Goal: Task Accomplishment & Management: Use online tool/utility

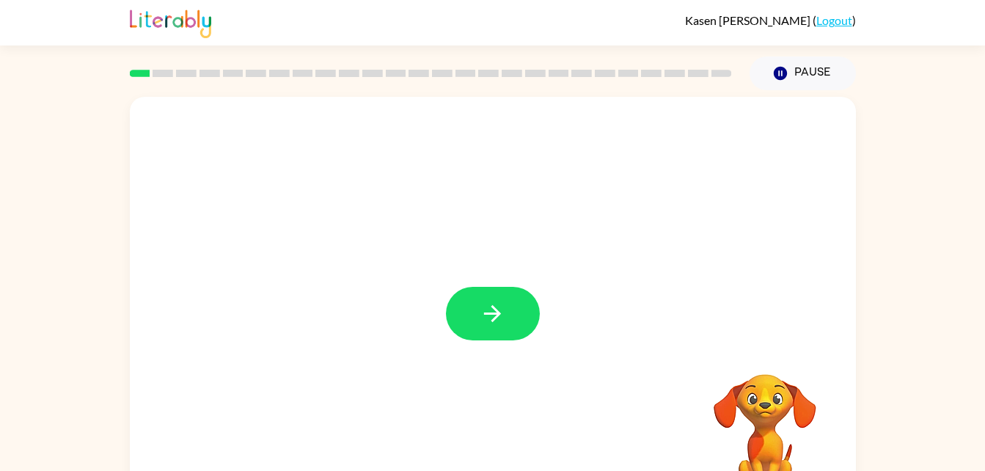
click at [964, 152] on div "Your browser must support playing .mp4 files to use Literably. Please try using…" at bounding box center [492, 302] width 985 height 425
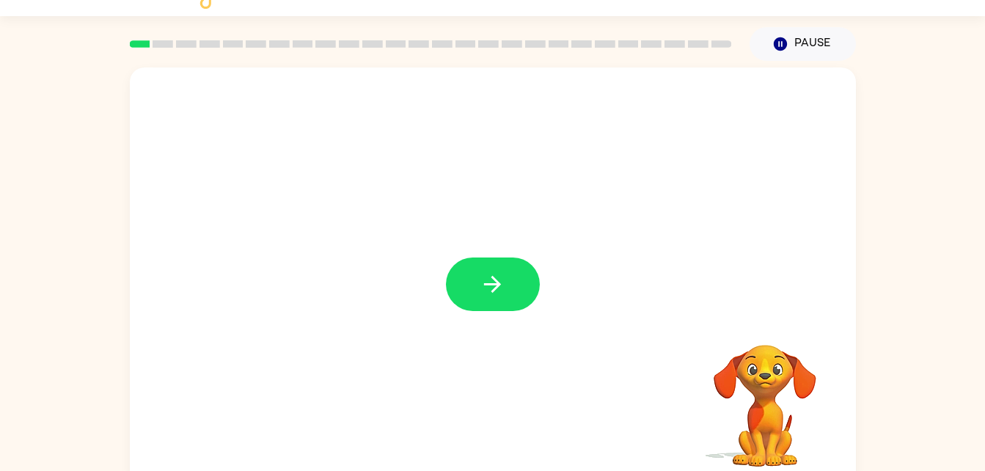
scroll to position [45, 0]
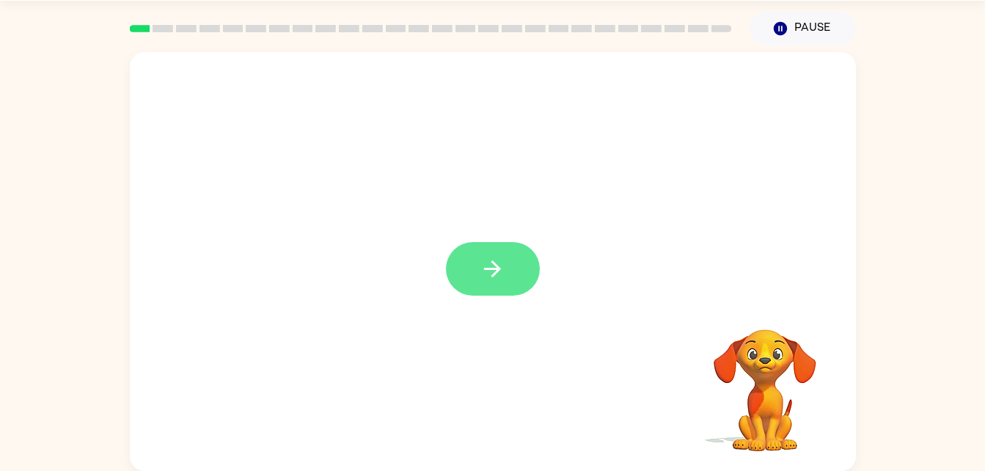
click at [517, 293] on button "button" at bounding box center [493, 269] width 94 height 54
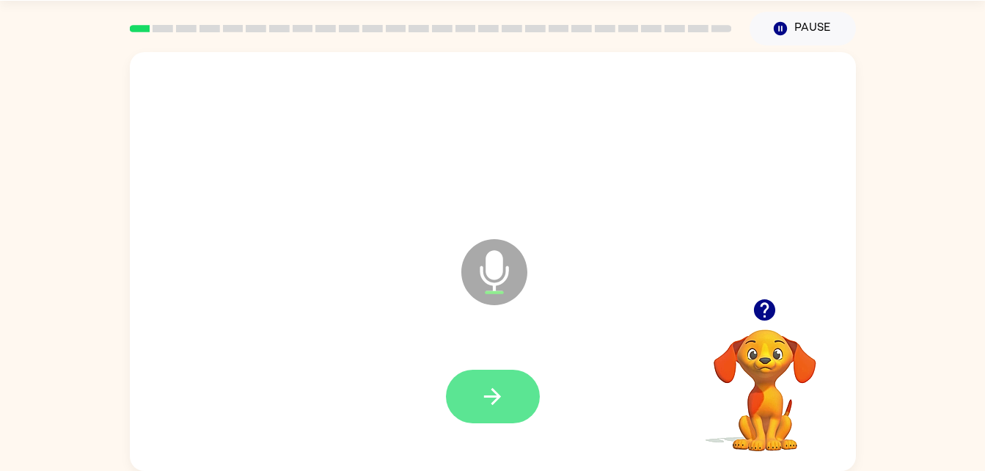
click at [483, 400] on icon "button" at bounding box center [492, 396] width 26 height 26
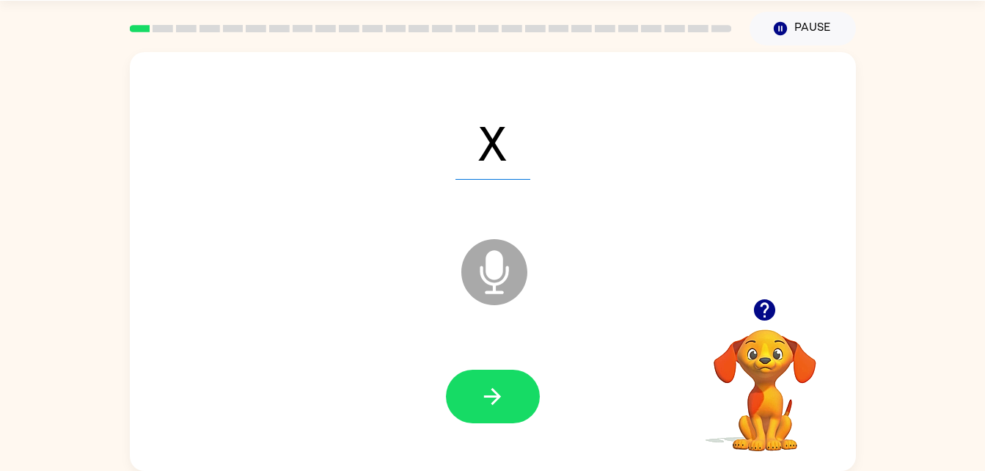
click at [483, 282] on icon at bounding box center [494, 272] width 66 height 66
click at [515, 391] on button "button" at bounding box center [493, 396] width 94 height 54
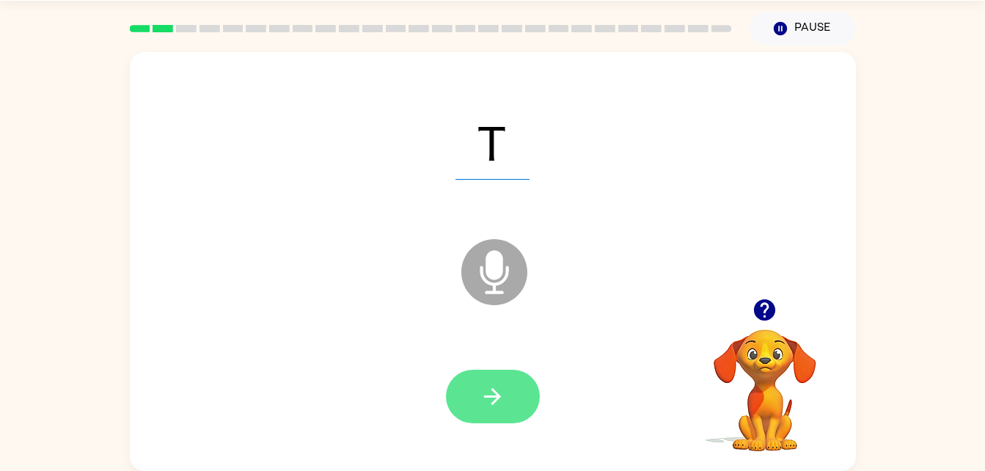
click at [477, 419] on button "button" at bounding box center [493, 396] width 94 height 54
click at [484, 420] on button "button" at bounding box center [493, 396] width 94 height 54
click at [487, 384] on icon "button" at bounding box center [492, 396] width 26 height 26
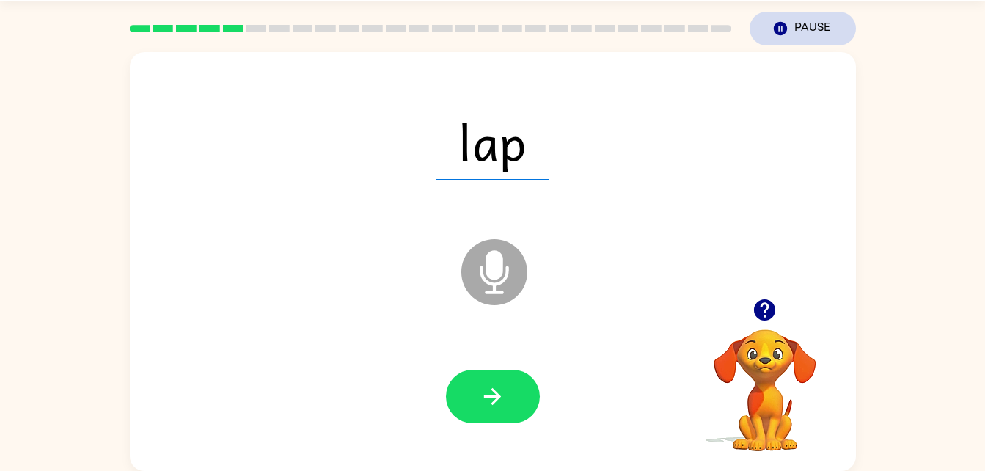
click at [797, 23] on button "Pause Pause" at bounding box center [802, 29] width 106 height 34
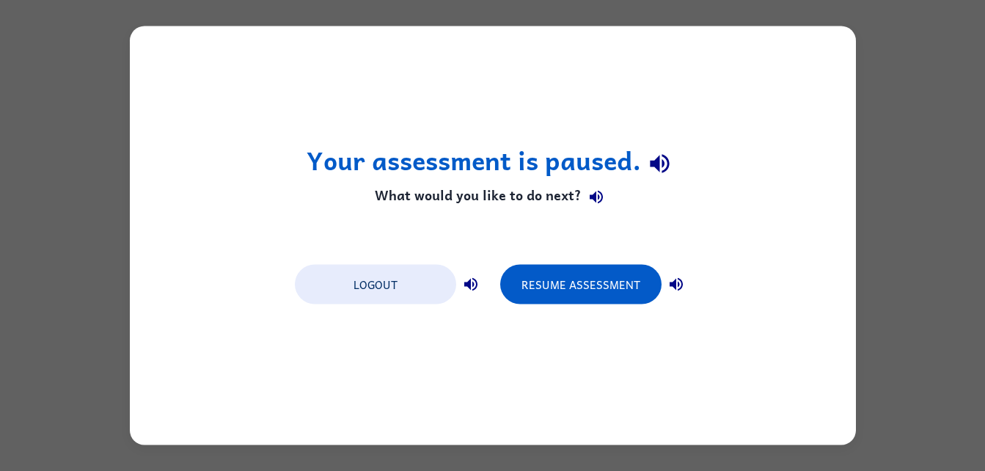
scroll to position [0, 0]
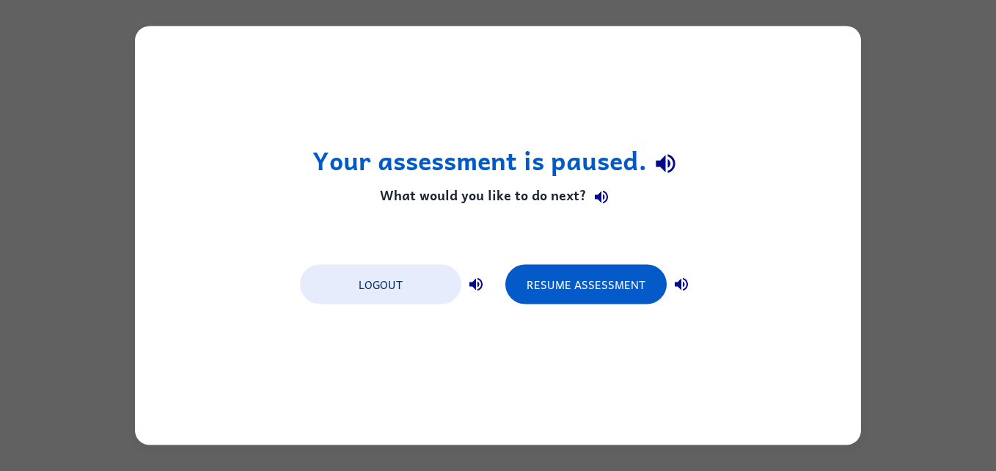
click at [604, 317] on div "Your assessment is paused. What would you like to do next? Logout Resume Assess…" at bounding box center [498, 235] width 726 height 419
click at [644, 283] on button "Resume Assessment" at bounding box center [585, 285] width 161 height 40
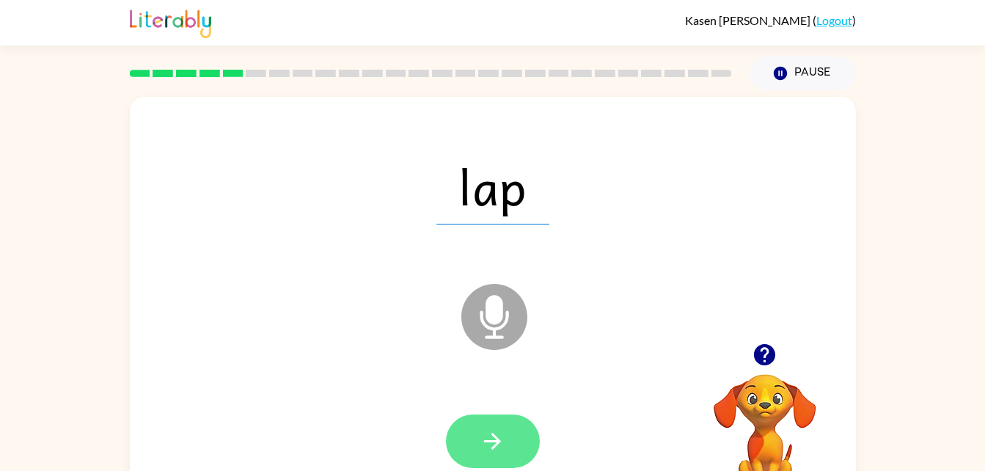
click at [493, 433] on icon "button" at bounding box center [492, 441] width 17 height 17
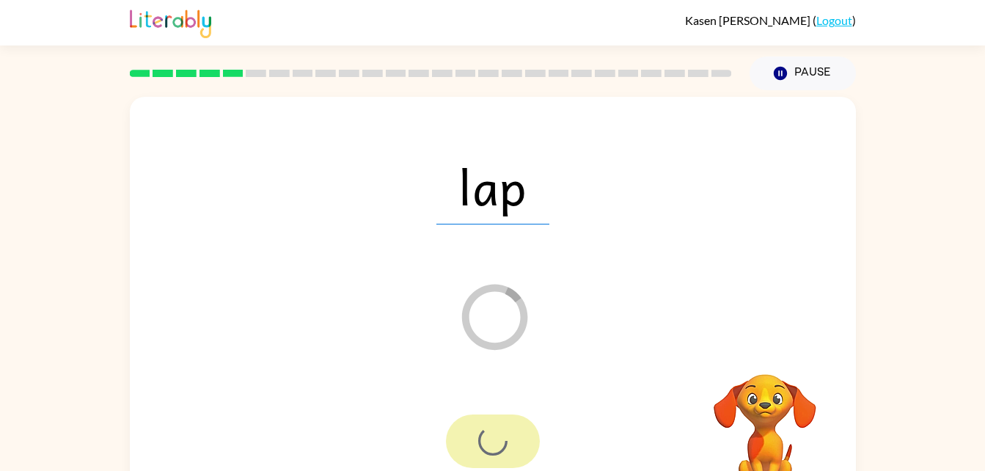
scroll to position [45, 0]
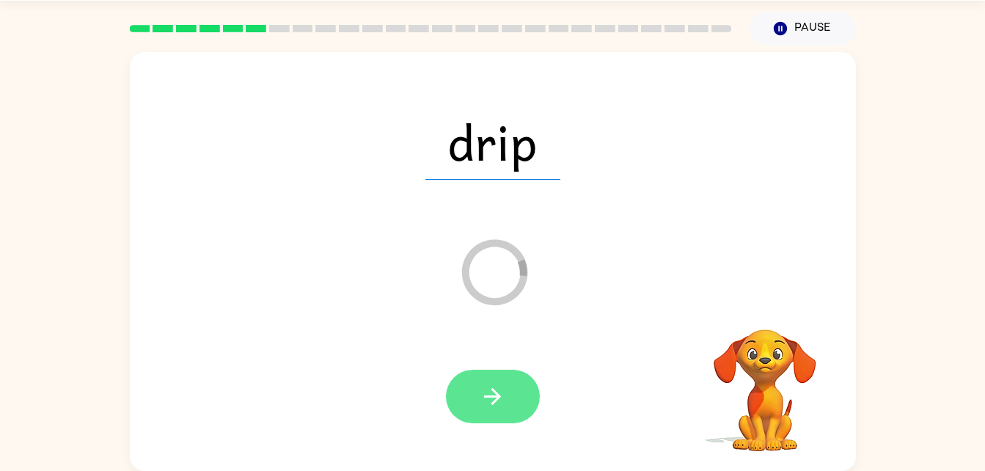
click at [490, 413] on button "button" at bounding box center [493, 396] width 94 height 54
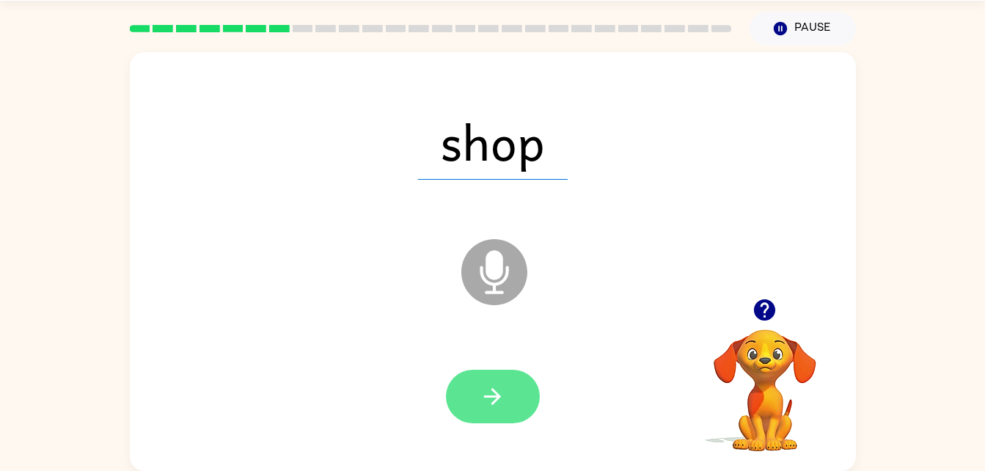
click at [484, 408] on icon "button" at bounding box center [492, 396] width 26 height 26
click at [506, 405] on button "button" at bounding box center [493, 396] width 94 height 54
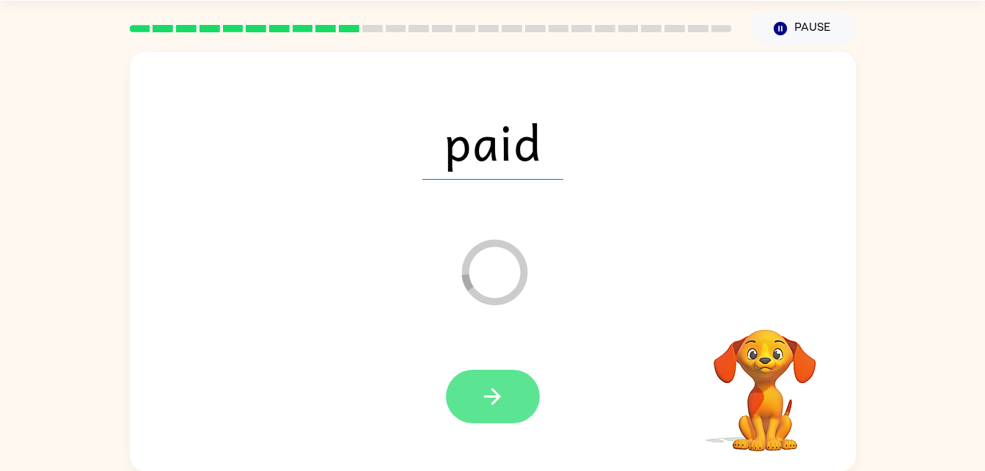
click at [494, 416] on button "button" at bounding box center [493, 396] width 94 height 54
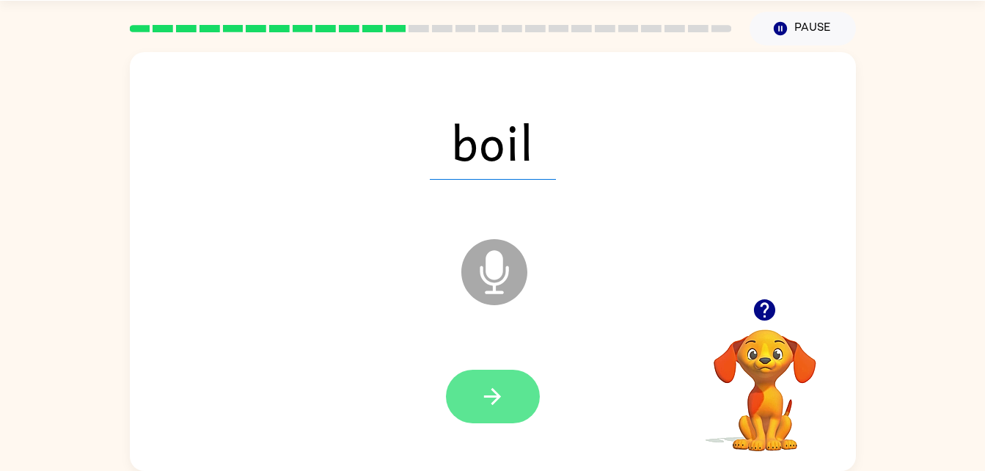
click at [515, 380] on button "button" at bounding box center [493, 396] width 94 height 54
click at [463, 433] on div at bounding box center [492, 396] width 696 height 120
click at [499, 419] on button "button" at bounding box center [493, 396] width 94 height 54
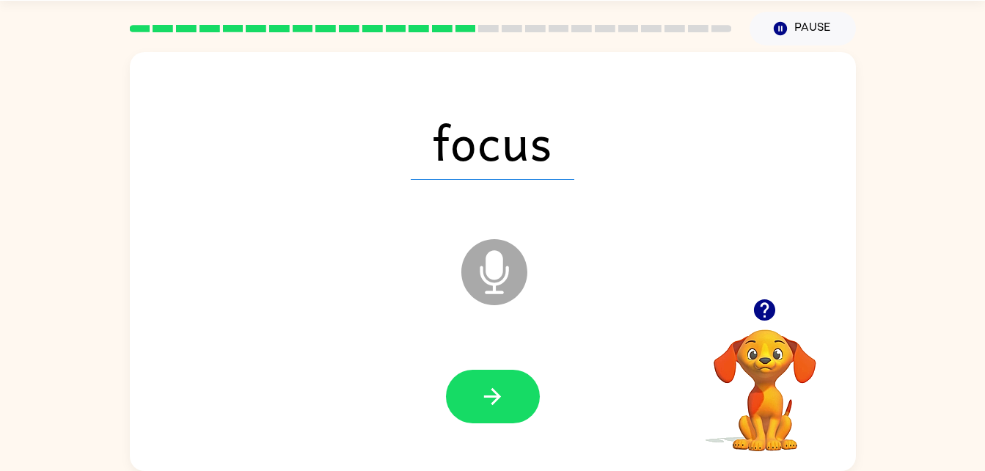
click at [473, 446] on div at bounding box center [492, 396] width 696 height 120
click at [477, 421] on button "button" at bounding box center [493, 396] width 94 height 54
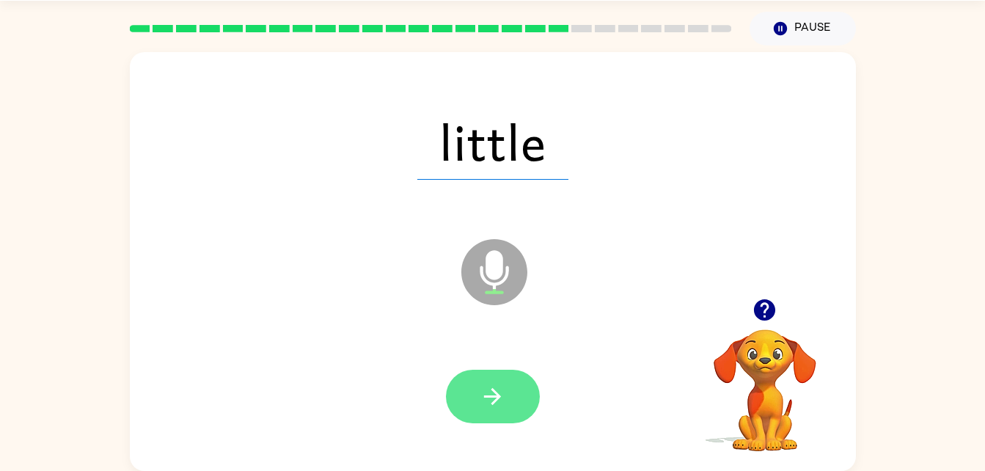
click at [495, 406] on icon "button" at bounding box center [492, 396] width 26 height 26
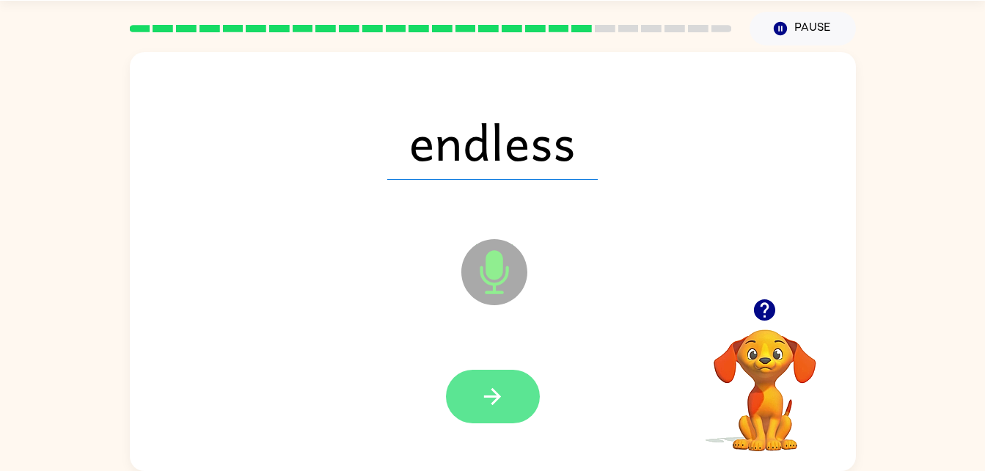
click at [466, 421] on button "button" at bounding box center [493, 396] width 94 height 54
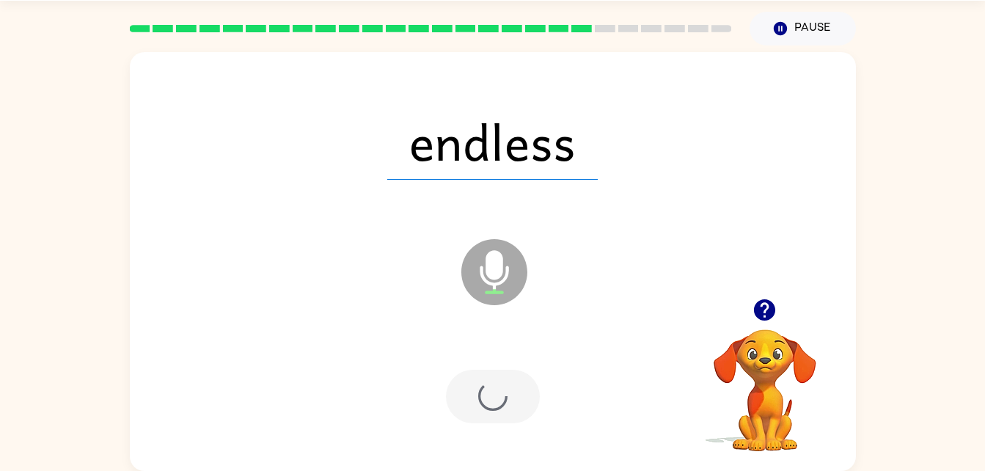
click at [513, 378] on div at bounding box center [493, 396] width 94 height 54
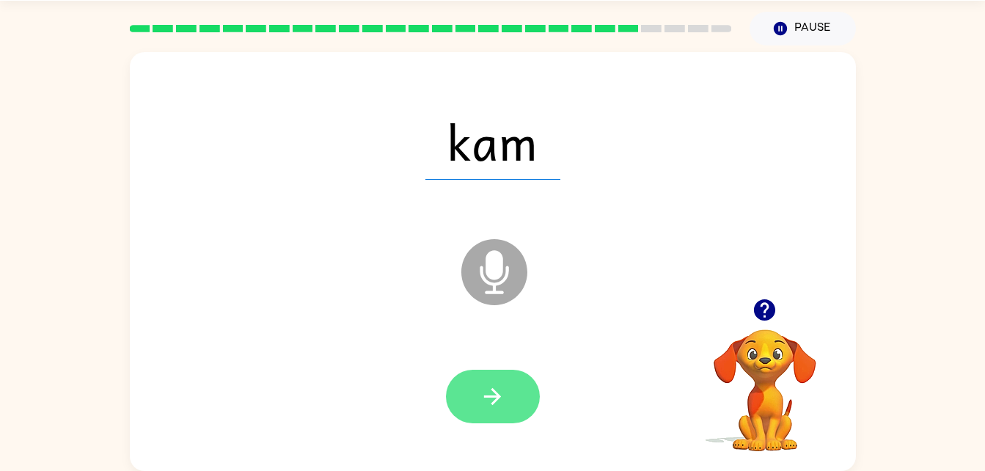
click at [498, 416] on button "button" at bounding box center [493, 396] width 94 height 54
click at [477, 407] on button "button" at bounding box center [493, 396] width 94 height 54
click at [471, 379] on button "button" at bounding box center [493, 396] width 94 height 54
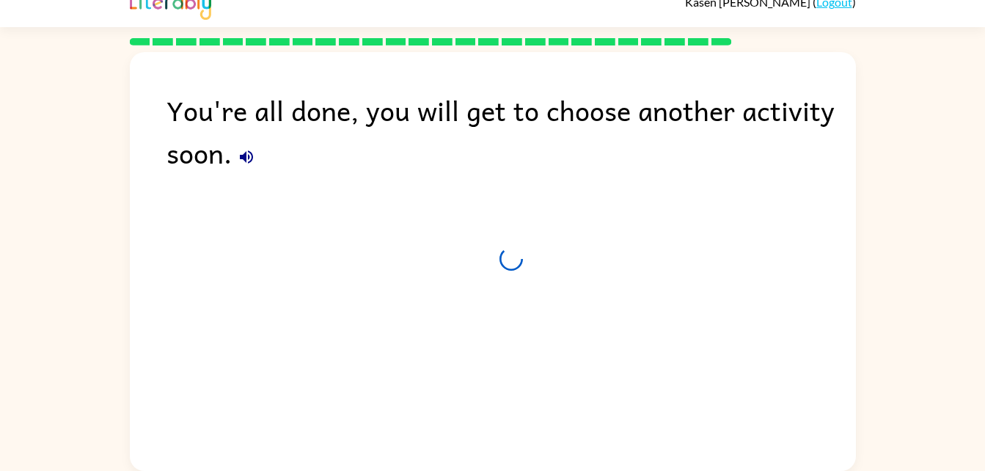
scroll to position [18, 0]
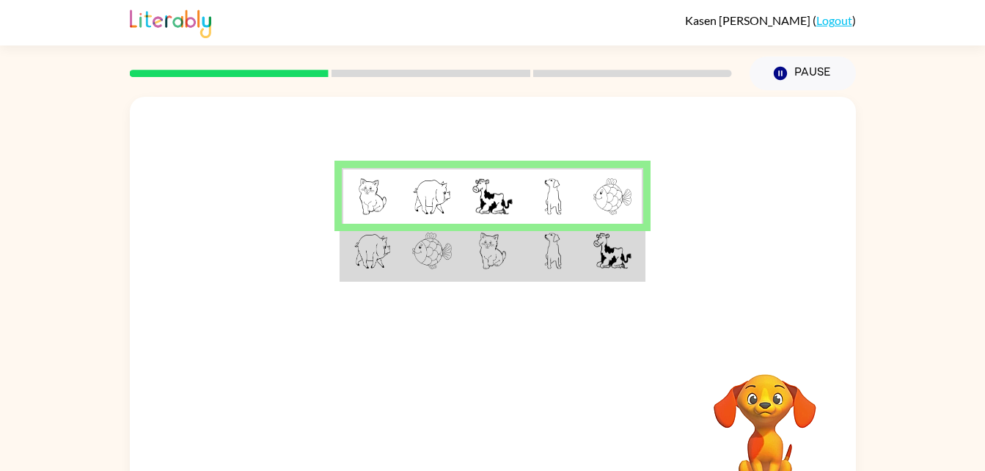
click at [749, 383] on video "Your browser must support playing .mp4 files to use Literably. Please try using…" at bounding box center [764, 424] width 147 height 147
click at [497, 178] on img at bounding box center [492, 196] width 40 height 37
click at [775, 413] on video "Your browser must support playing .mp4 files to use Literably. Please try using…" at bounding box center [764, 424] width 147 height 147
drag, startPoint x: 551, startPoint y: 256, endPoint x: 462, endPoint y: 260, distance: 89.5
click at [462, 260] on td at bounding box center [492, 252] width 60 height 56
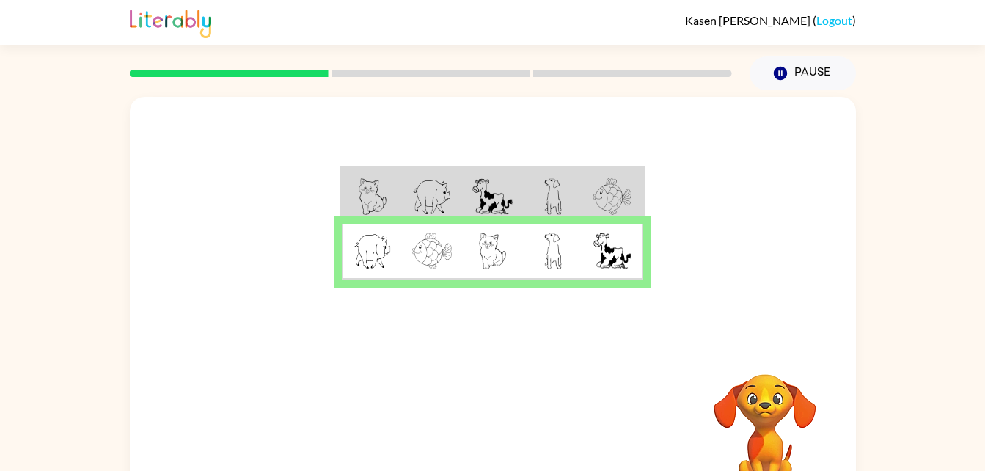
click at [466, 256] on td at bounding box center [492, 252] width 60 height 56
click at [460, 189] on td at bounding box center [432, 196] width 60 height 56
click at [485, 404] on div "Your browser must support playing .mp4 files to use Literably. Please try using…" at bounding box center [493, 432] width 726 height 165
click at [485, 422] on icon "button" at bounding box center [492, 433] width 26 height 26
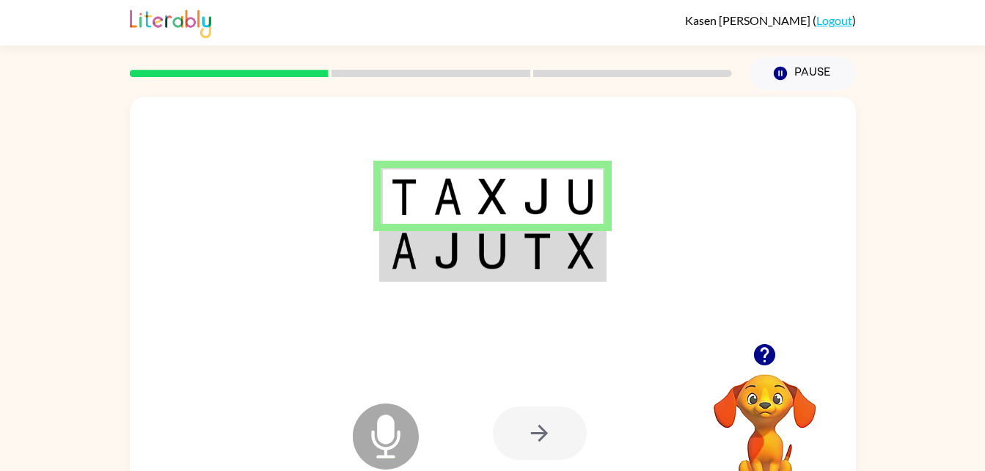
click at [480, 260] on img at bounding box center [492, 250] width 28 height 37
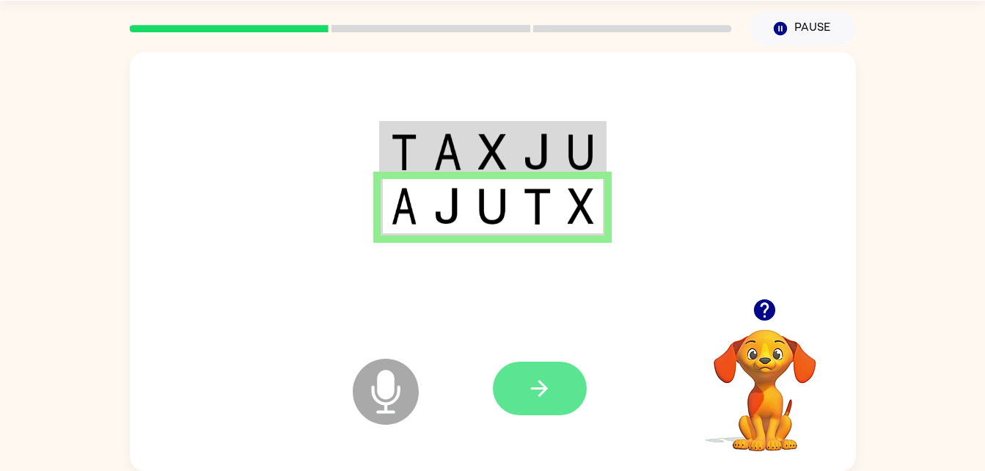
click at [526, 381] on button "button" at bounding box center [540, 388] width 94 height 54
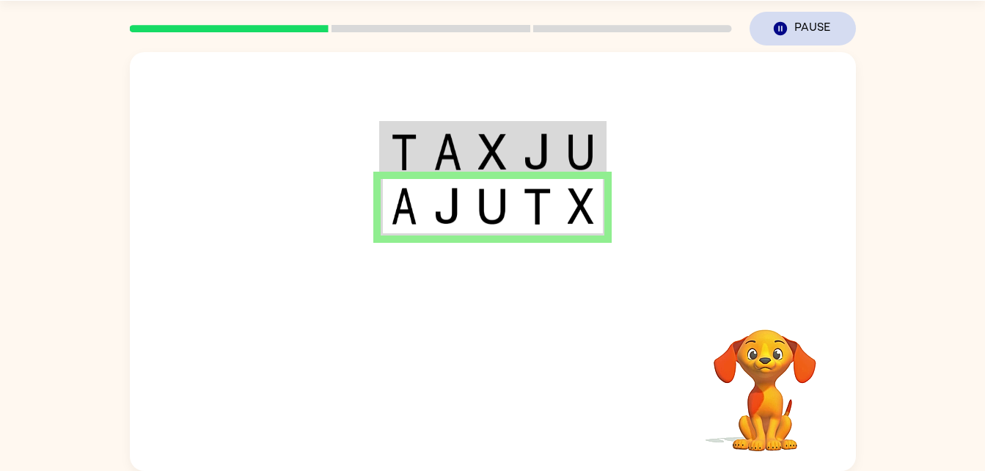
click at [782, 28] on icon "button" at bounding box center [779, 28] width 13 height 13
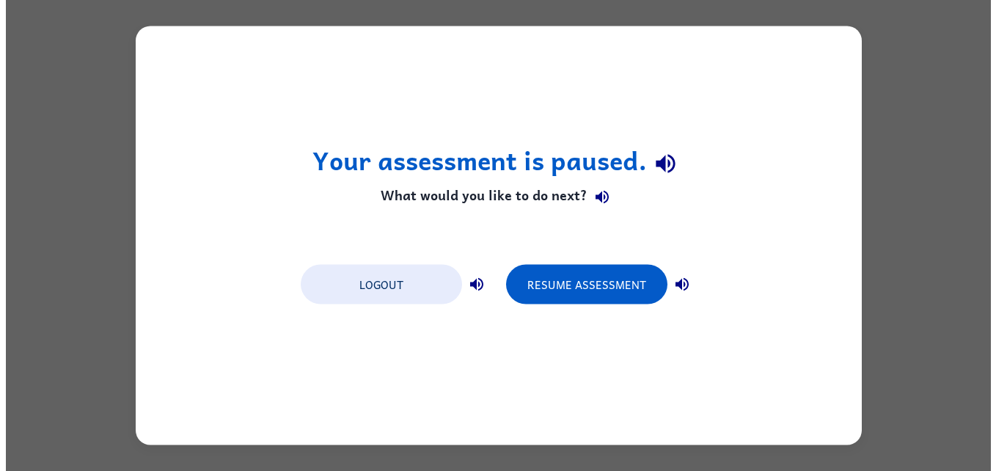
scroll to position [0, 0]
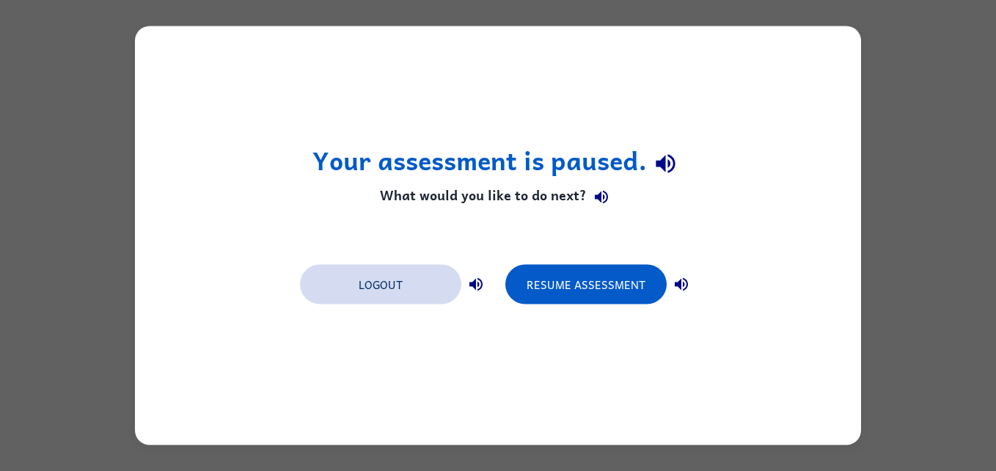
click at [373, 279] on button "Logout" at bounding box center [380, 285] width 161 height 40
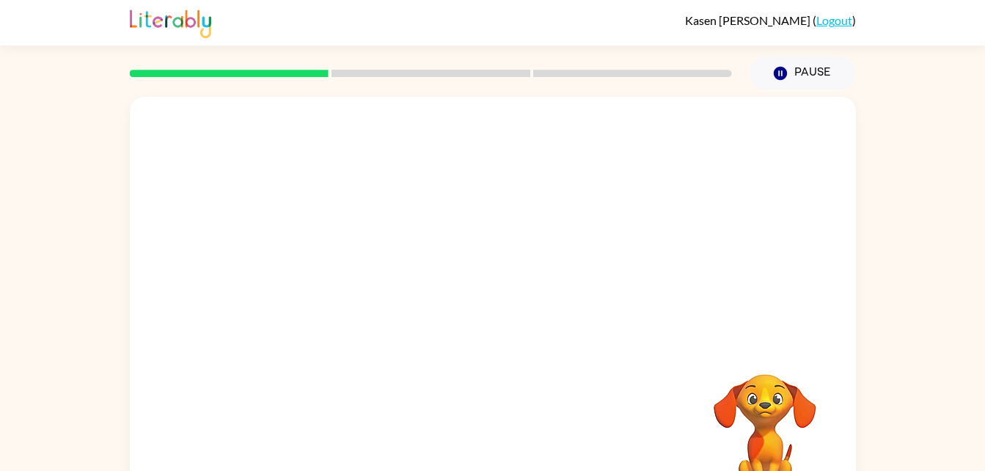
scroll to position [45, 0]
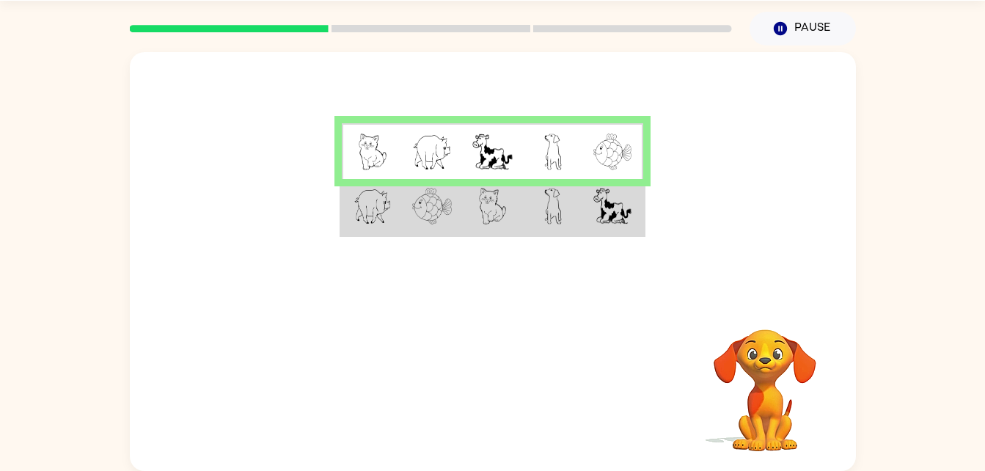
click at [488, 200] on img at bounding box center [493, 206] width 28 height 37
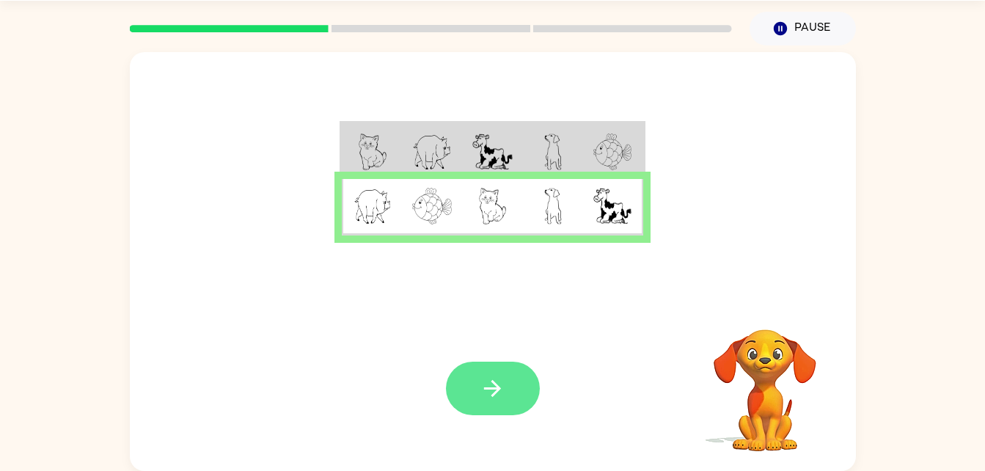
click at [473, 395] on button "button" at bounding box center [493, 388] width 94 height 54
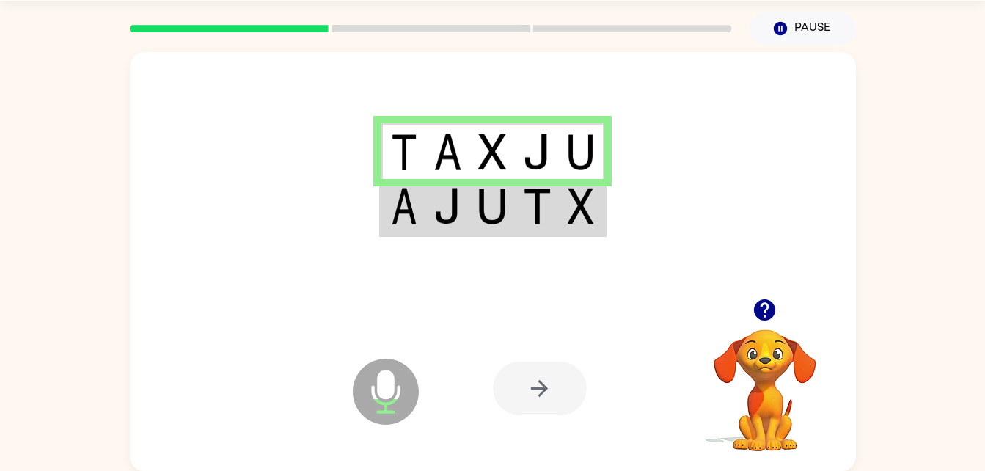
click at [528, 194] on img at bounding box center [537, 206] width 28 height 37
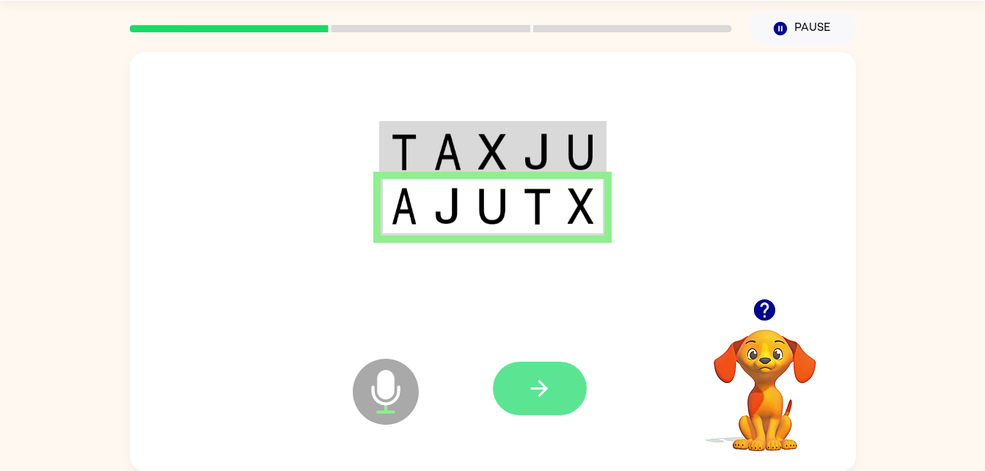
click at [552, 413] on button "button" at bounding box center [540, 388] width 94 height 54
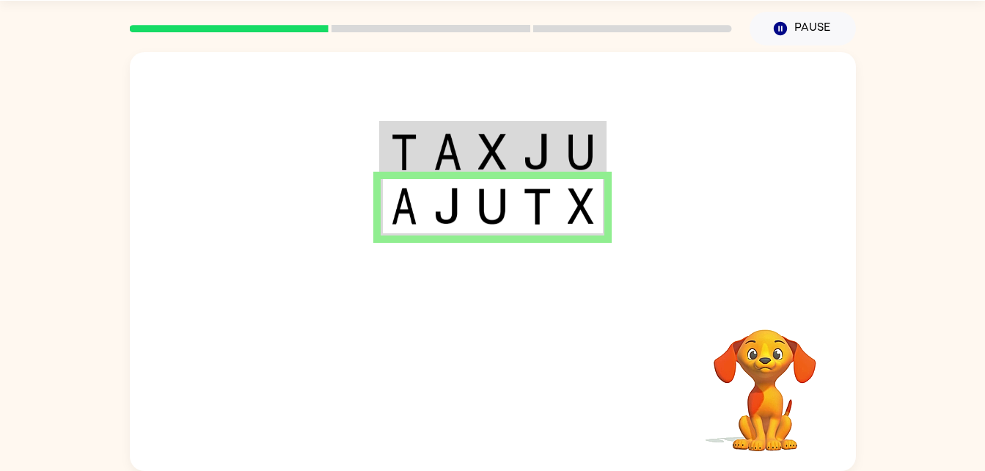
click at [554, 177] on td at bounding box center [537, 151] width 45 height 56
click at [542, 141] on img at bounding box center [537, 151] width 28 height 37
click at [505, 143] on img at bounding box center [492, 151] width 28 height 37
click at [485, 164] on img at bounding box center [492, 151] width 28 height 37
click at [502, 168] on img at bounding box center [492, 151] width 28 height 37
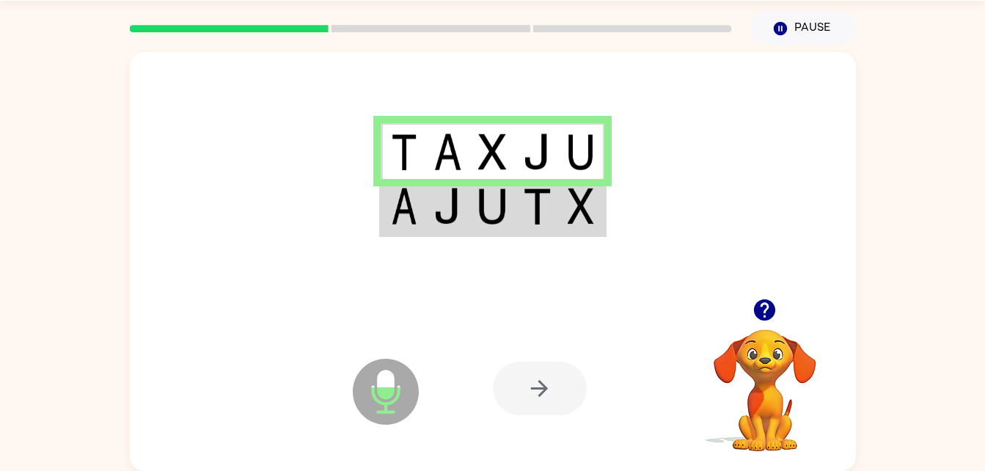
click at [511, 208] on td at bounding box center [492, 207] width 45 height 56
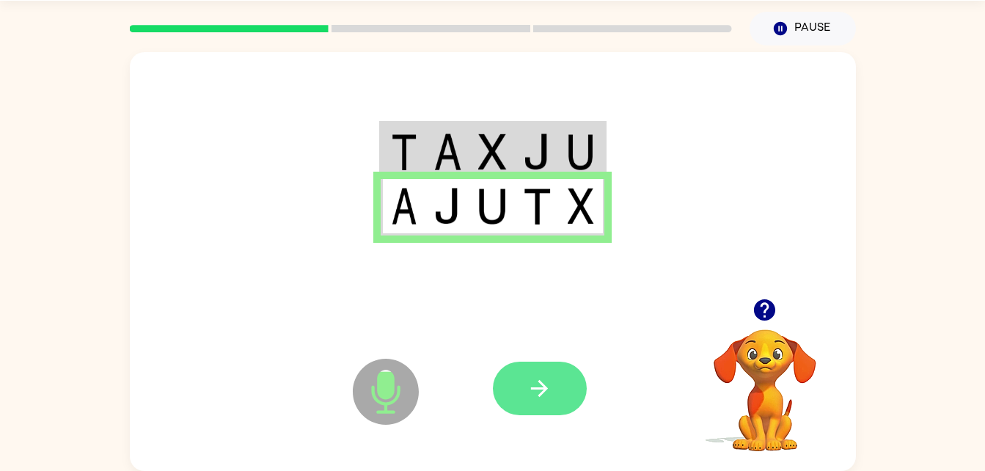
click at [513, 383] on button "button" at bounding box center [540, 388] width 94 height 54
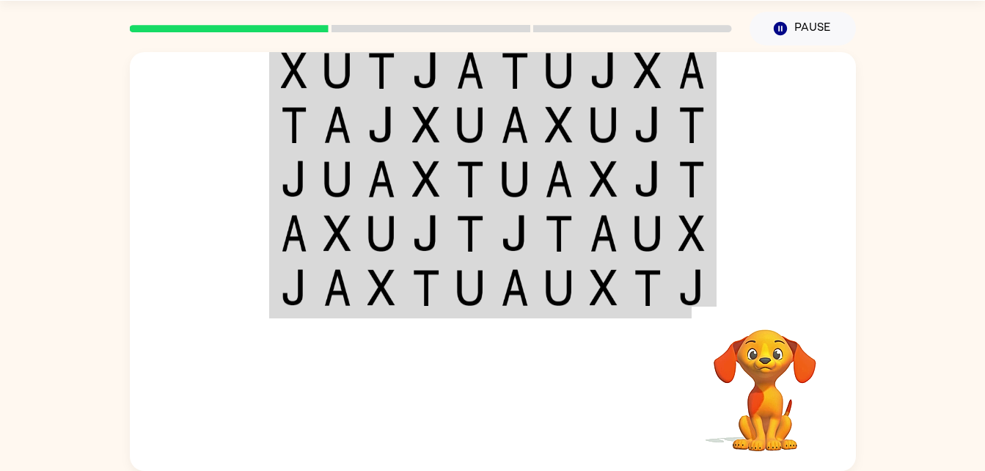
scroll to position [0, 0]
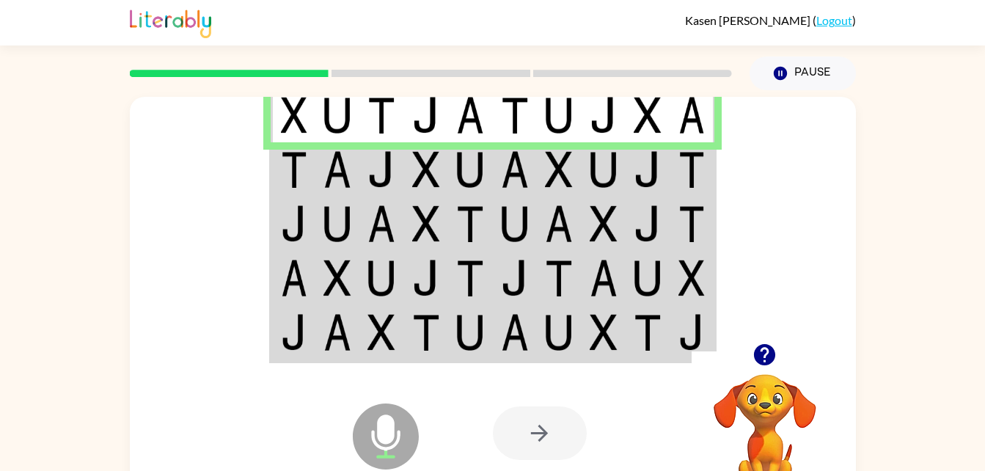
click at [515, 186] on img at bounding box center [515, 169] width 28 height 37
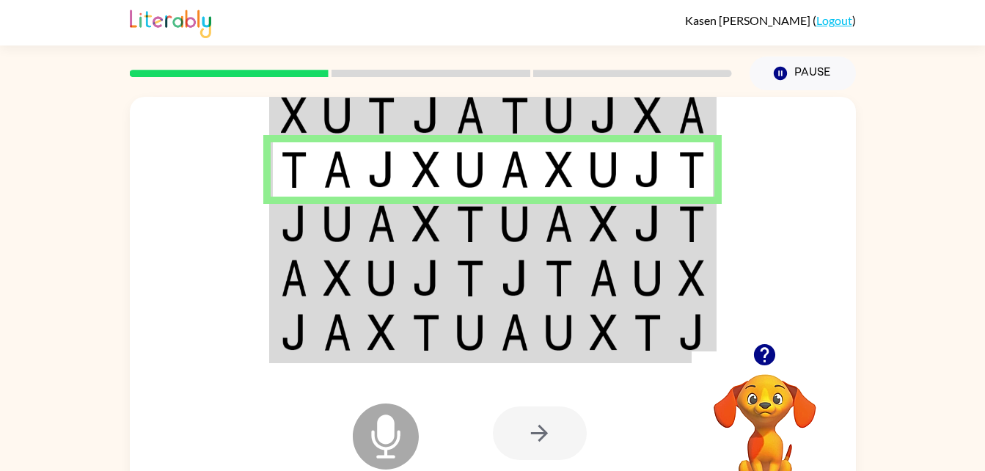
click at [360, 221] on td at bounding box center [381, 223] width 45 height 54
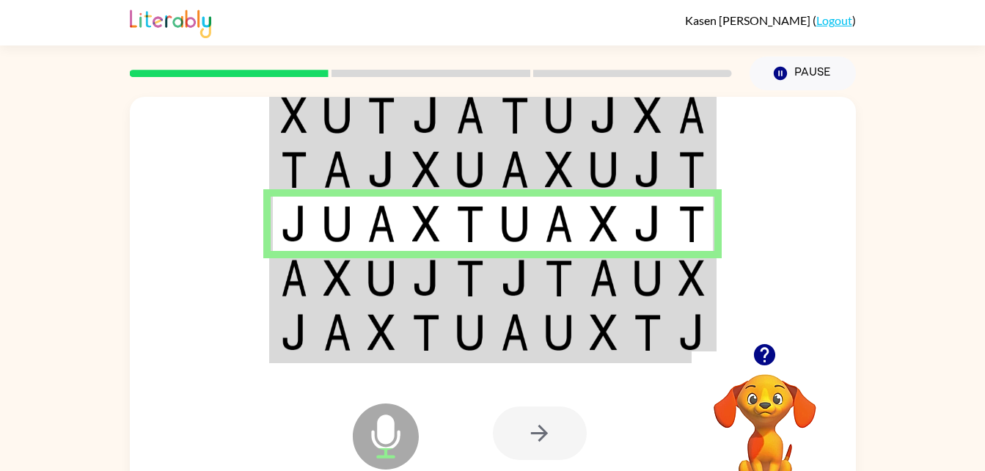
scroll to position [45, 0]
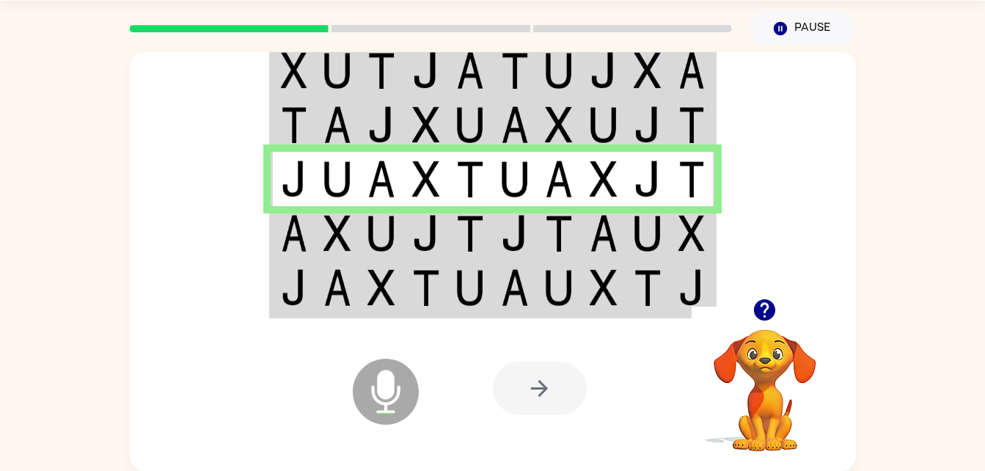
click at [664, 241] on td at bounding box center [647, 233] width 45 height 54
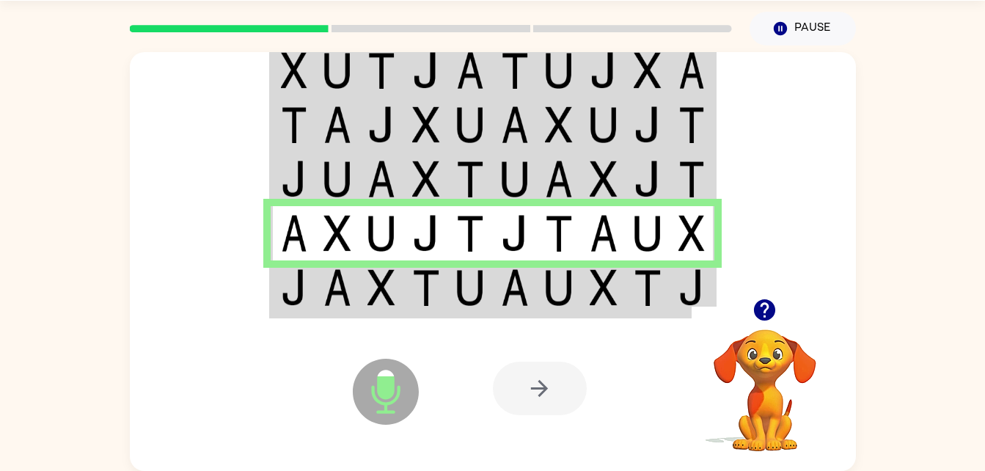
click at [532, 282] on td at bounding box center [515, 288] width 45 height 56
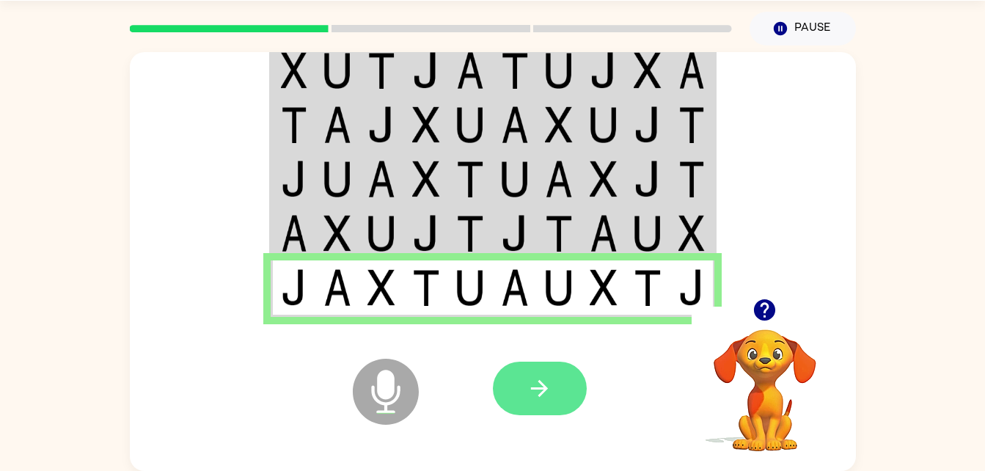
click at [542, 398] on icon "button" at bounding box center [539, 388] width 26 height 26
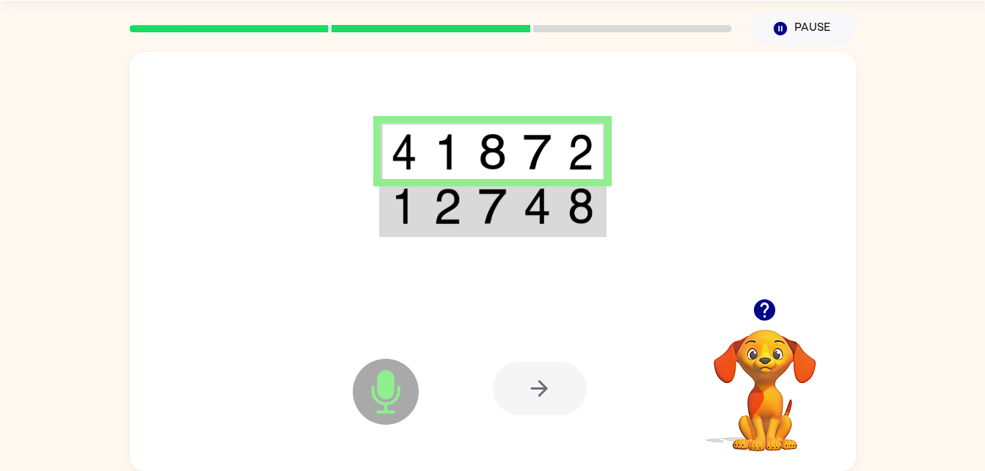
click at [578, 227] on td at bounding box center [581, 207] width 45 height 56
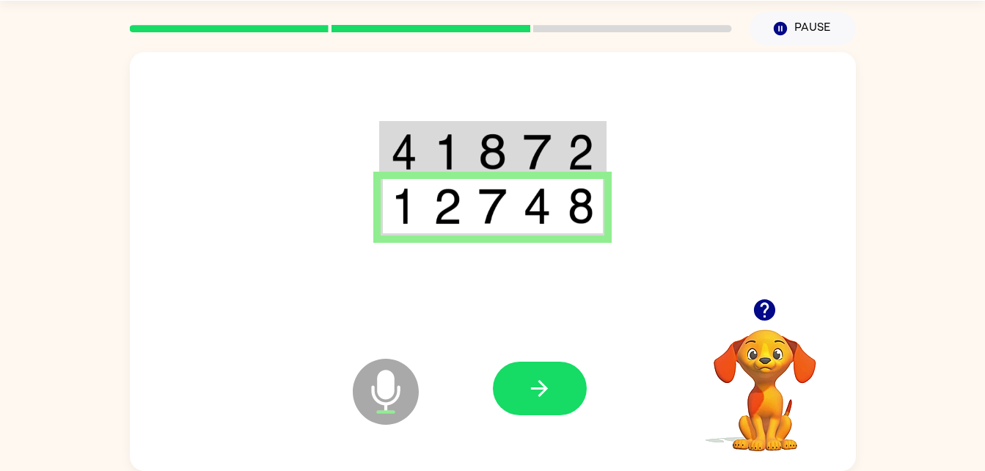
click at [543, 423] on icon "Microphone The Microphone is here when it is your turn to talk" at bounding box center [459, 410] width 220 height 110
click at [569, 393] on button "button" at bounding box center [540, 388] width 94 height 54
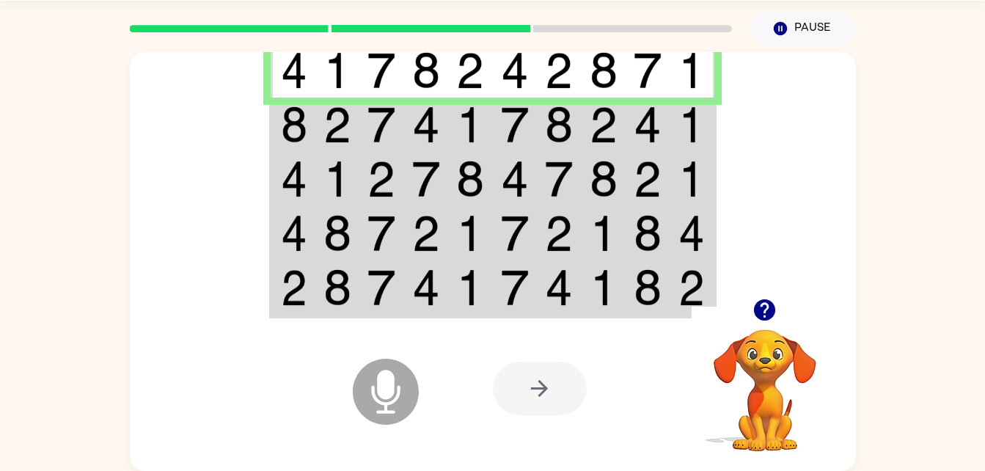
click at [540, 103] on td at bounding box center [559, 125] width 45 height 54
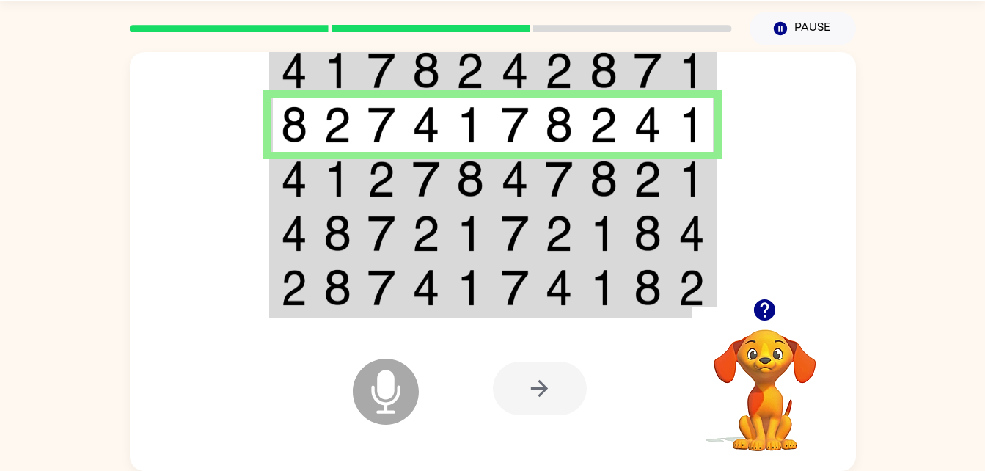
click at [633, 207] on td at bounding box center [647, 233] width 45 height 54
click at [639, 183] on img at bounding box center [647, 179] width 28 height 37
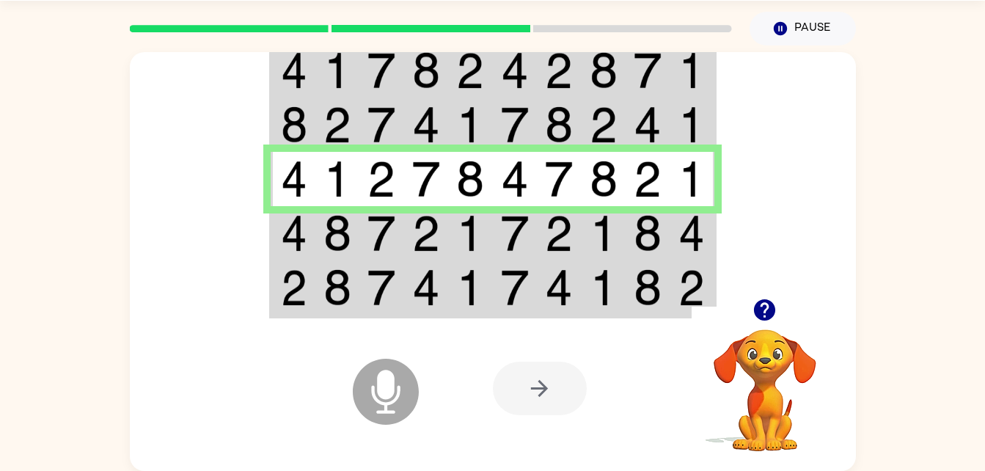
click at [407, 243] on td at bounding box center [426, 233] width 45 height 54
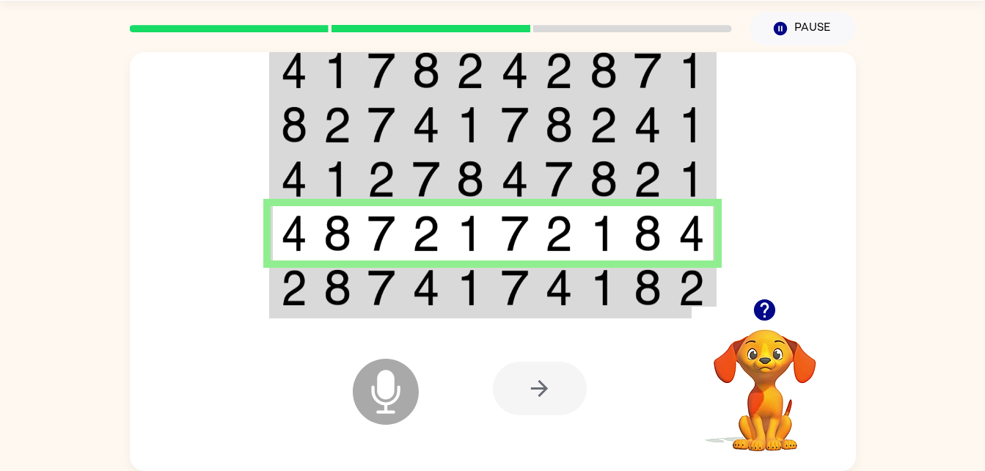
click at [655, 296] on img at bounding box center [647, 287] width 28 height 37
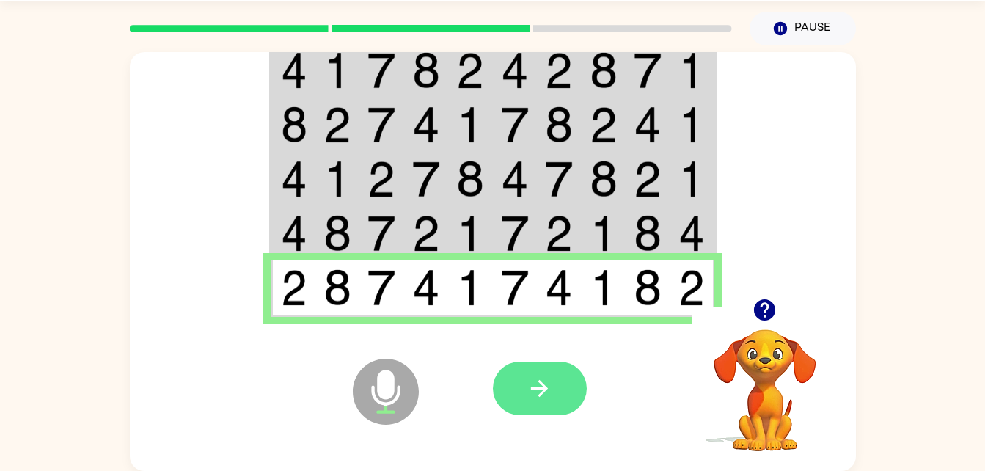
click at [515, 378] on button "button" at bounding box center [540, 388] width 94 height 54
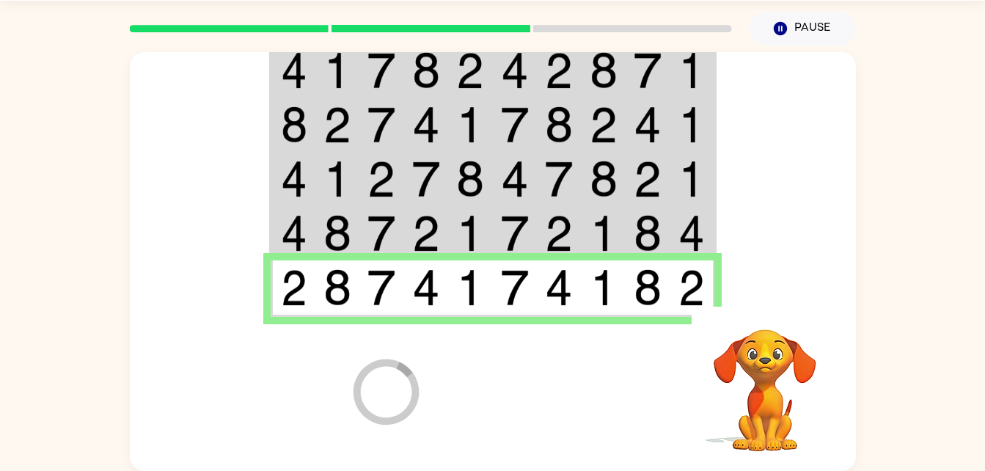
scroll to position [18, 0]
